Goal: Information Seeking & Learning: Learn about a topic

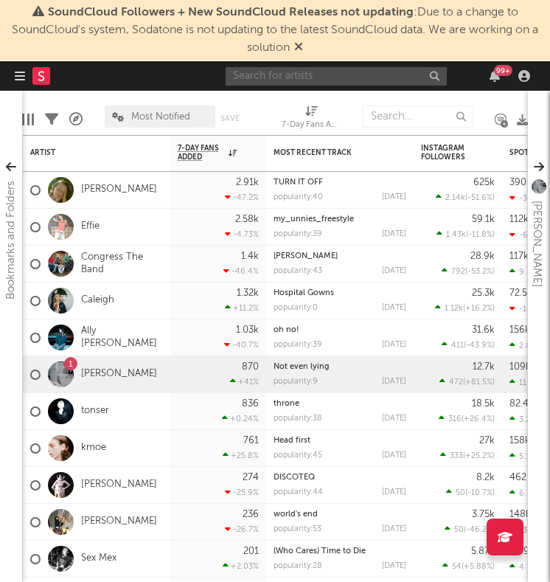
click at [253, 83] on input "text" at bounding box center [336, 76] width 221 height 18
type input "[PERSON_NAME]"
click at [332, 73] on input "[PERSON_NAME]" at bounding box center [336, 76] width 221 height 18
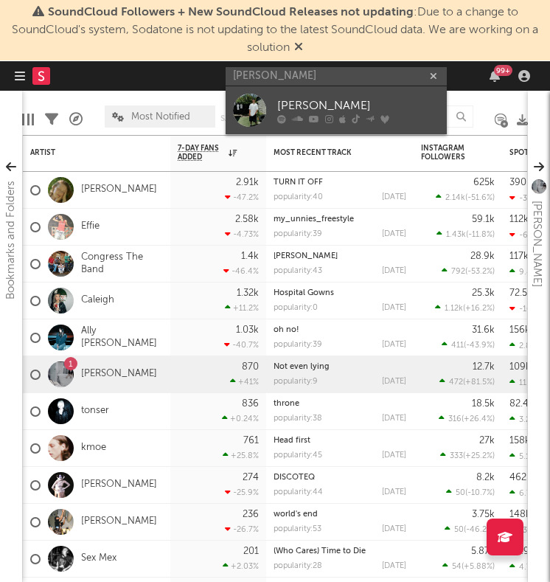
click at [324, 108] on div "[PERSON_NAME]" at bounding box center [358, 106] width 162 height 18
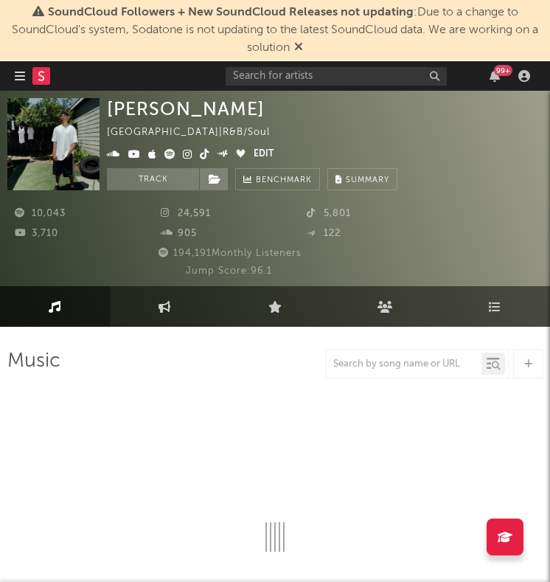
select select "6m"
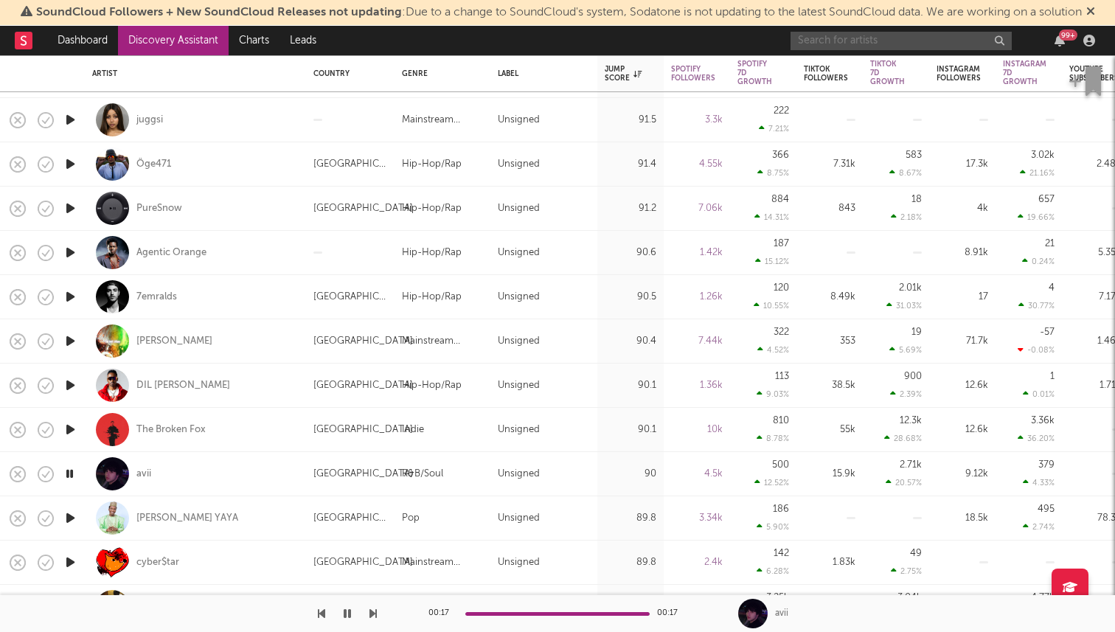
click at [854, 35] on input "text" at bounding box center [900, 41] width 221 height 18
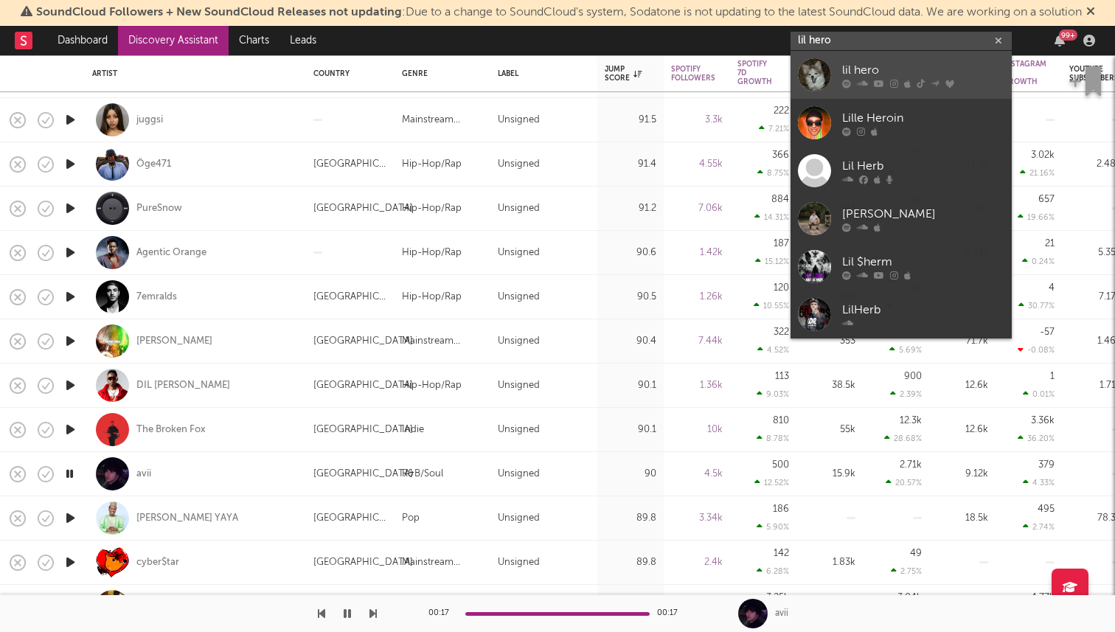
type input "lil hero"
click at [896, 79] on icon at bounding box center [894, 83] width 8 height 9
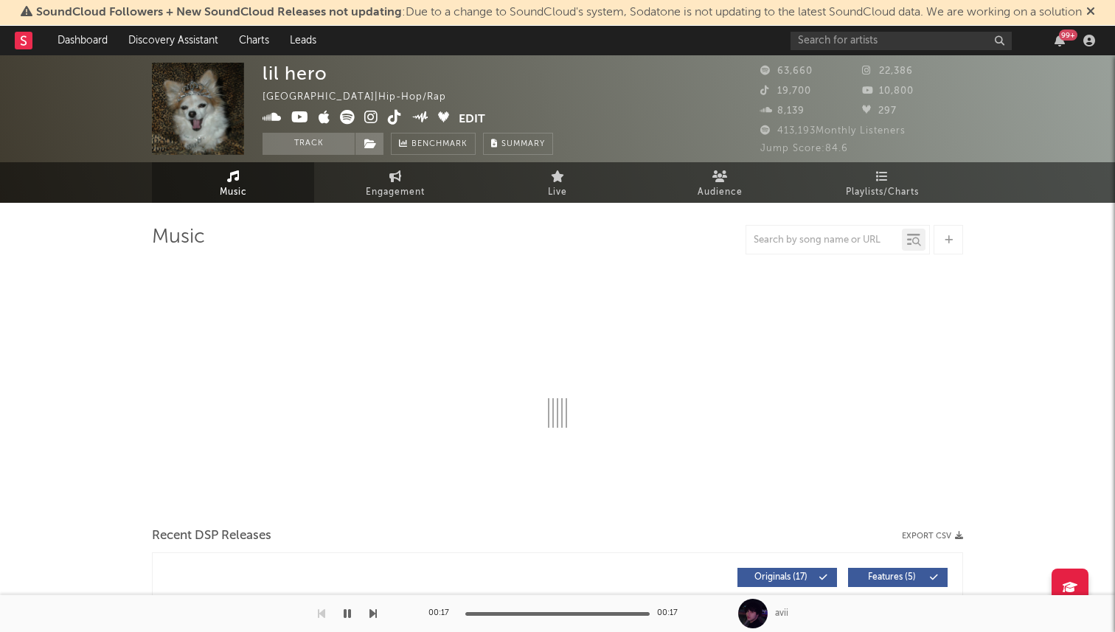
select select "6m"
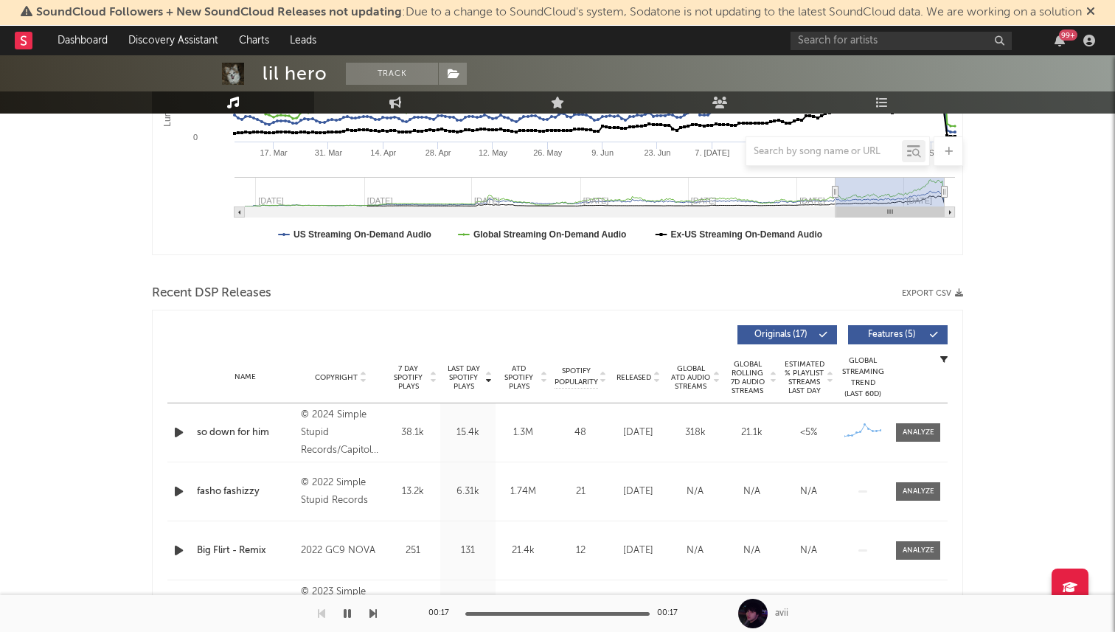
scroll to position [361, 0]
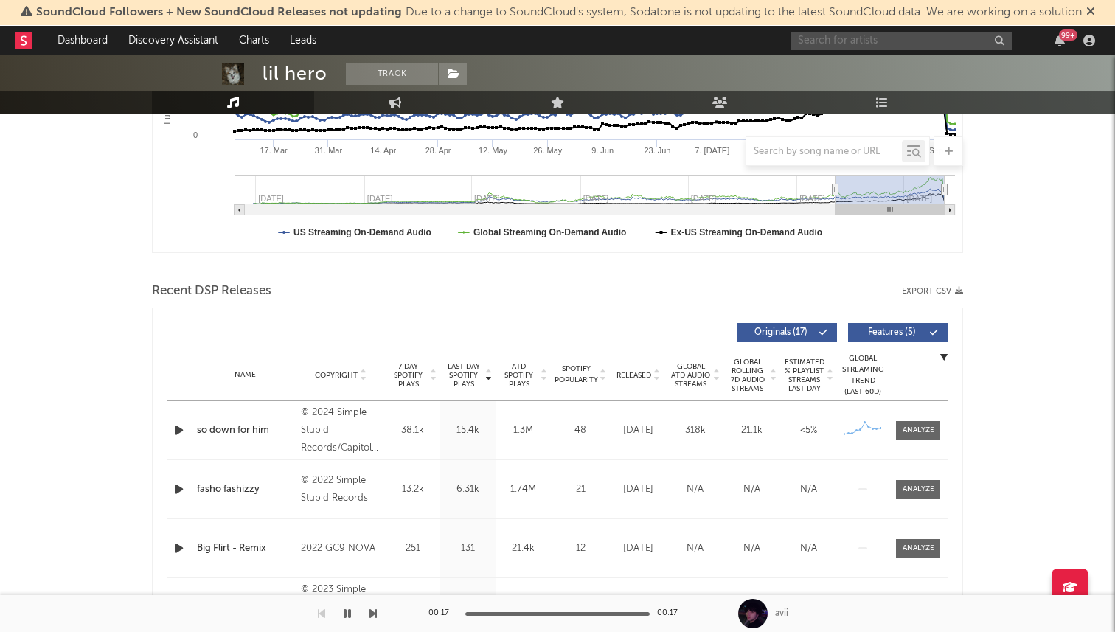
click at [829, 42] on input "text" at bounding box center [900, 41] width 221 height 18
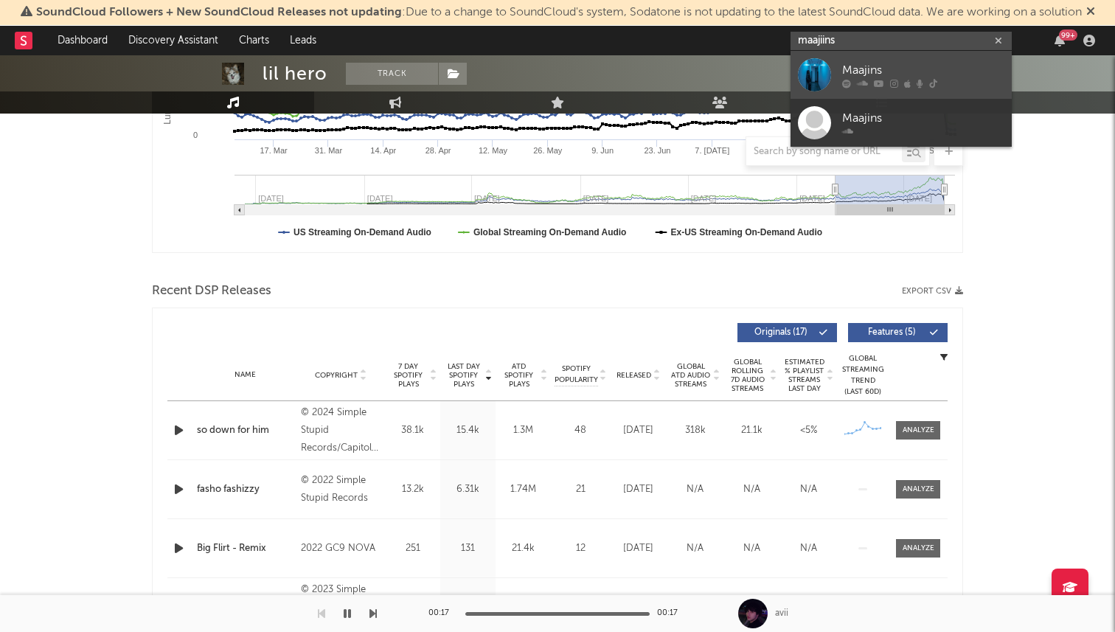
type input "maajiins"
click at [847, 83] on icon at bounding box center [846, 83] width 9 height 9
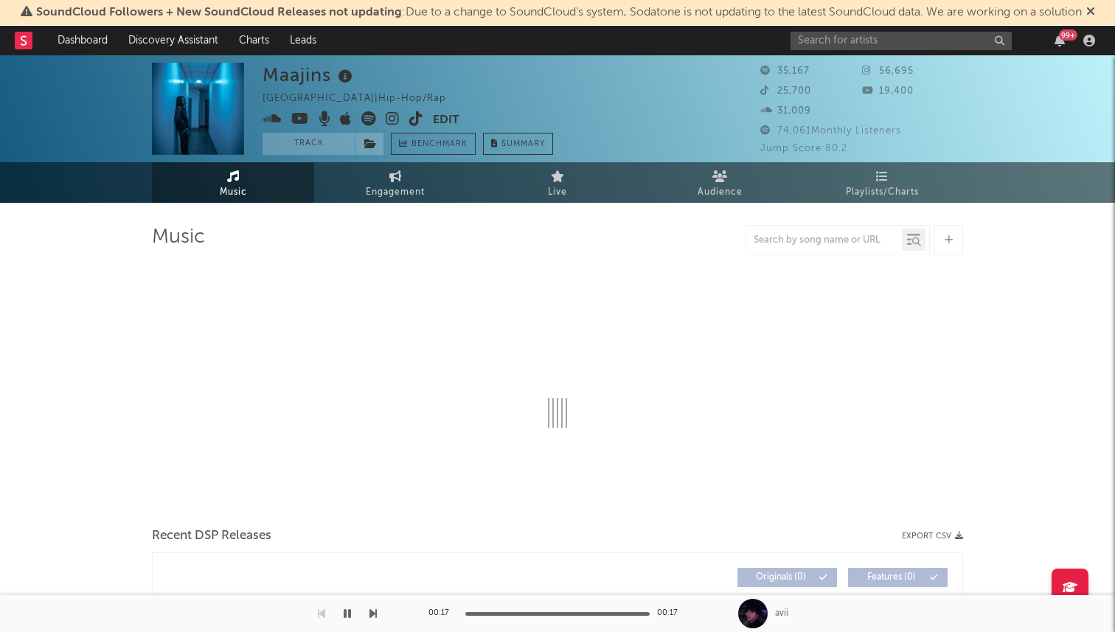
select select "6m"
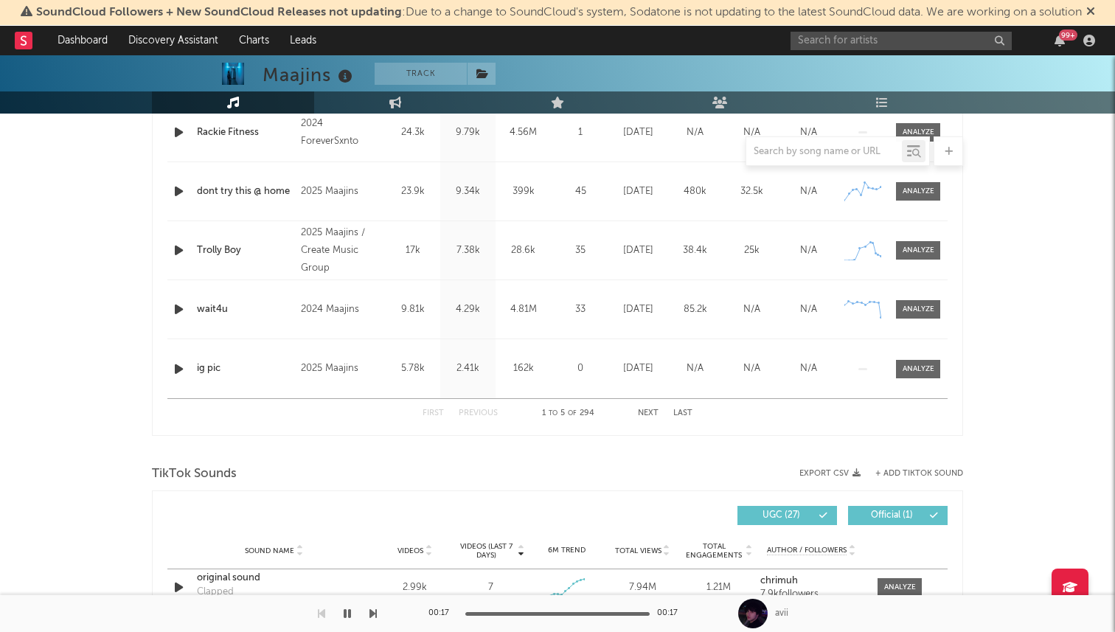
scroll to position [657, 0]
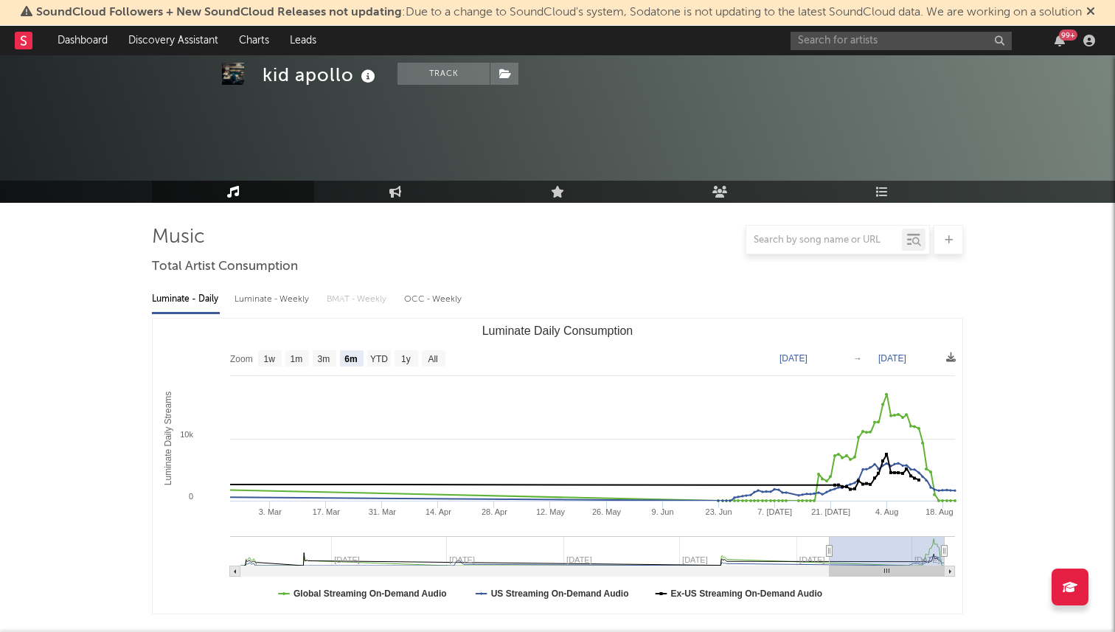
select select "6m"
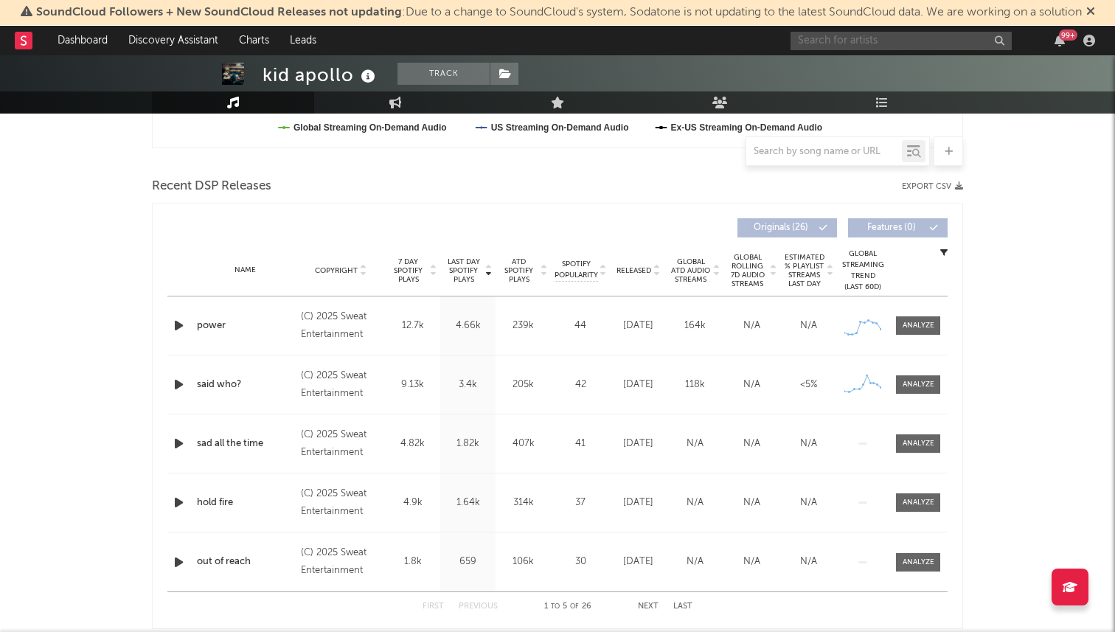
click at [822, 43] on input "text" at bounding box center [900, 41] width 221 height 18
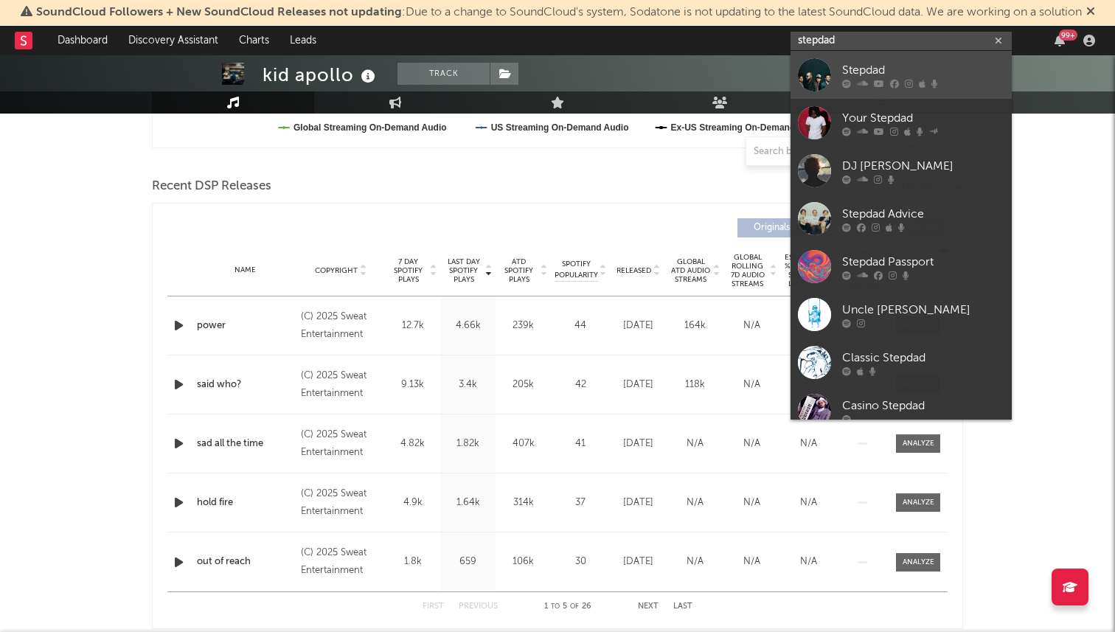
type input "stepdad"
click at [894, 86] on icon at bounding box center [894, 83] width 9 height 9
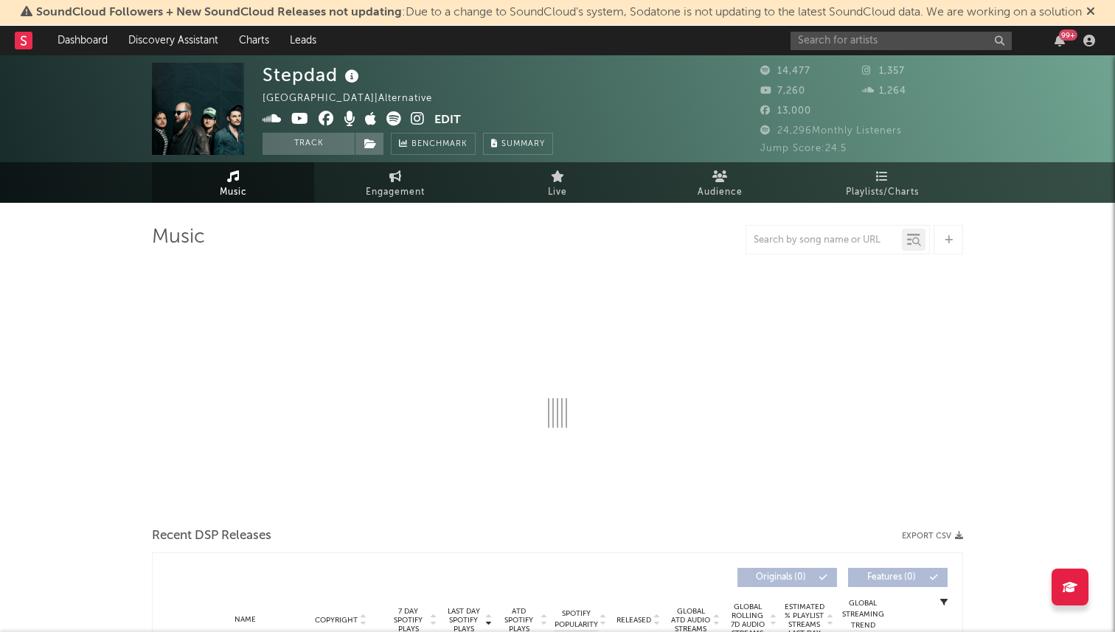
select select "6m"
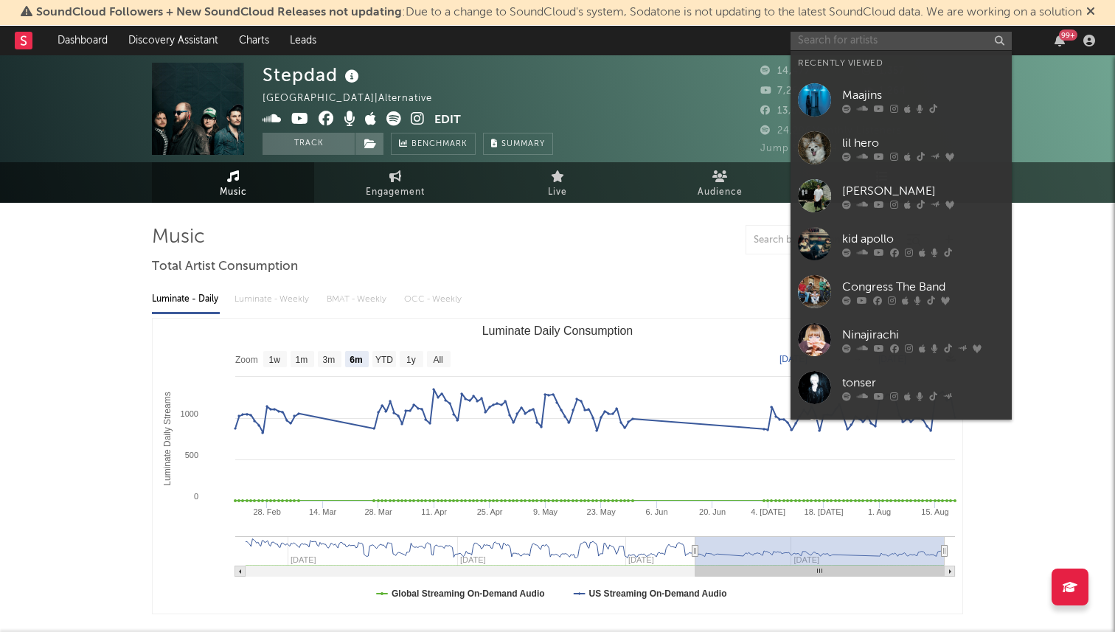
click at [843, 43] on input "text" at bounding box center [900, 41] width 221 height 18
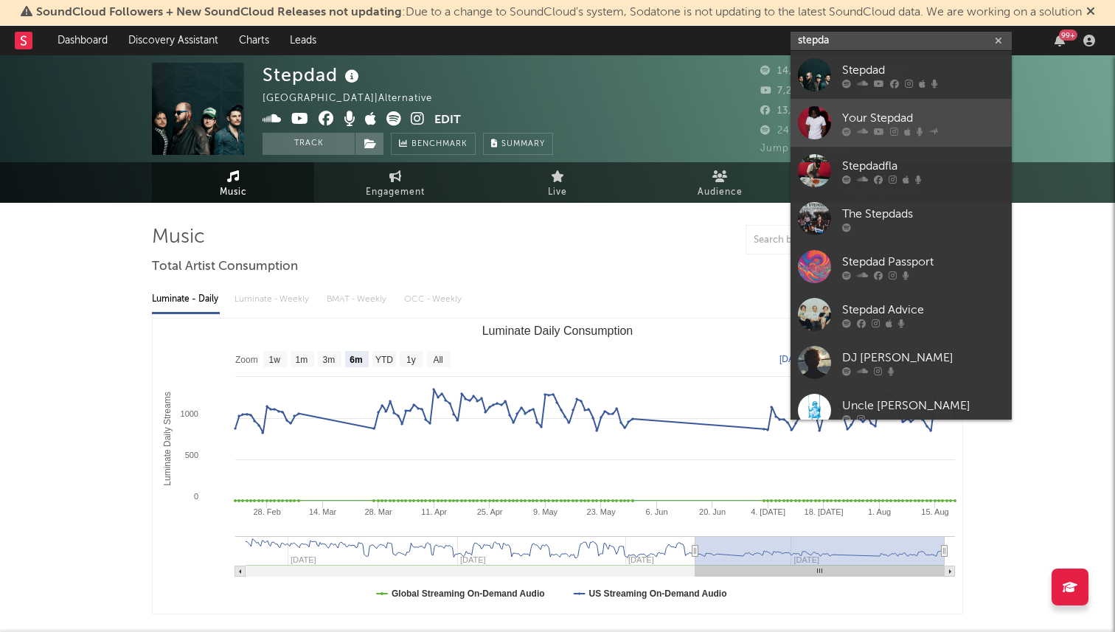
type input "stepda"
click at [855, 114] on div "Your Stepdad" at bounding box center [923, 118] width 162 height 18
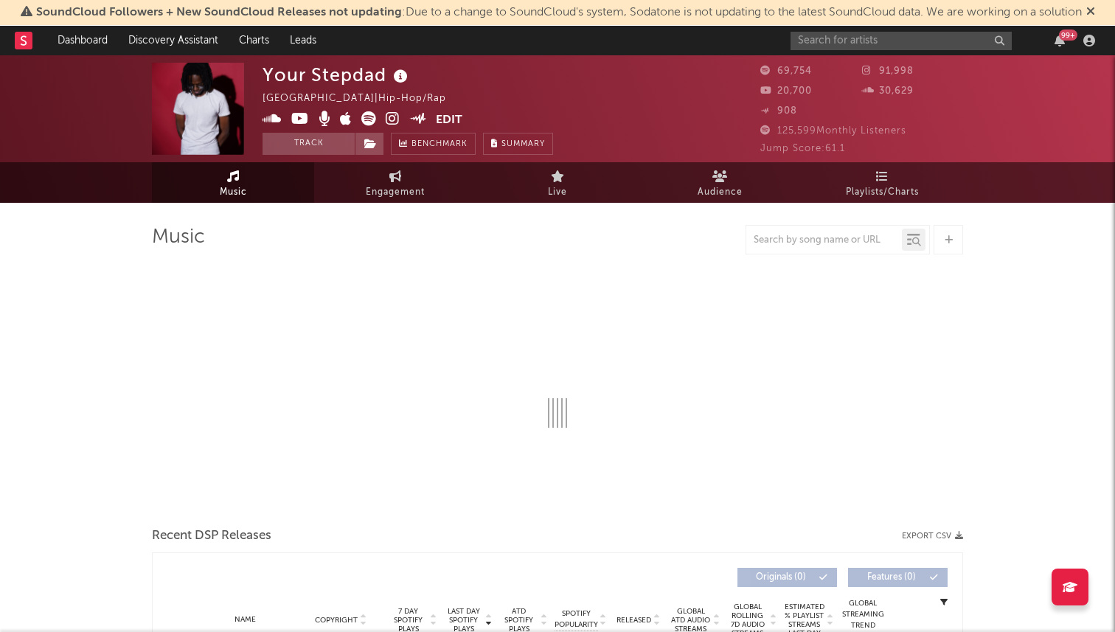
select select "6m"
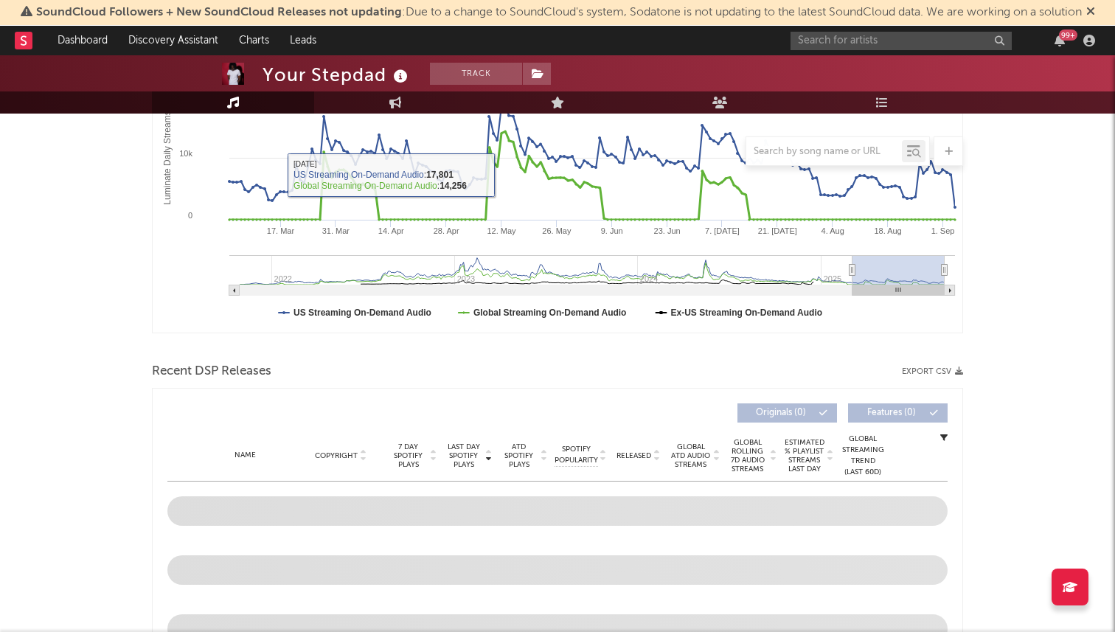
scroll to position [526, 0]
